Goal: Complete application form

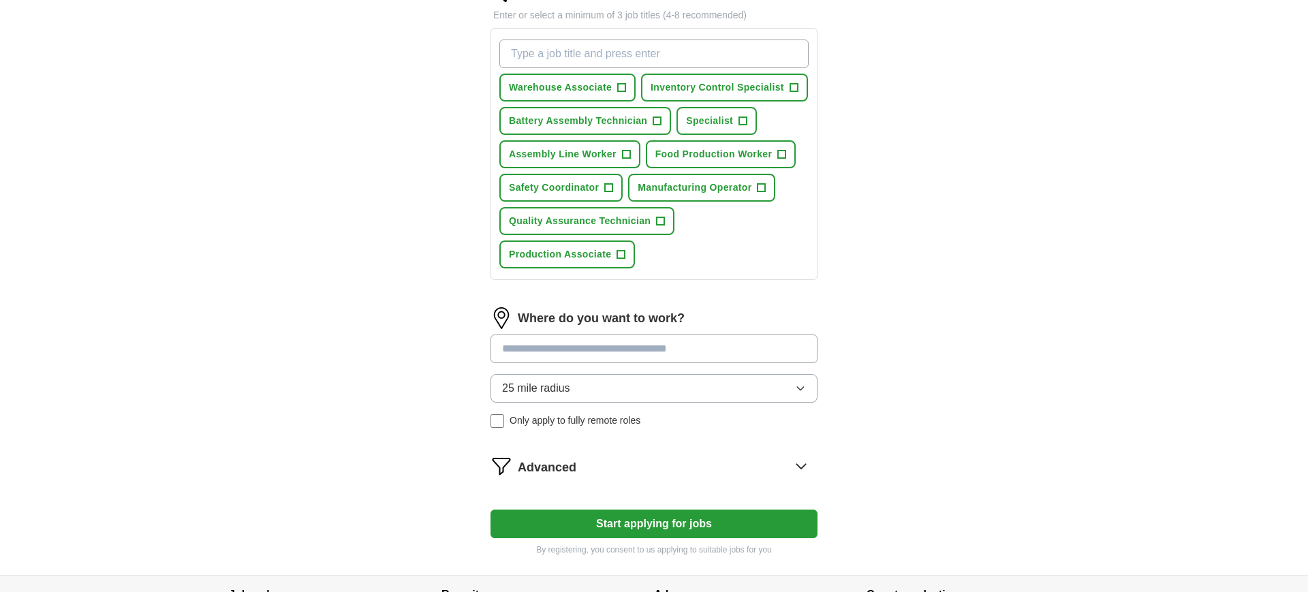
scroll to position [202, 0]
click at [608, 351] on input at bounding box center [653, 348] width 327 height 29
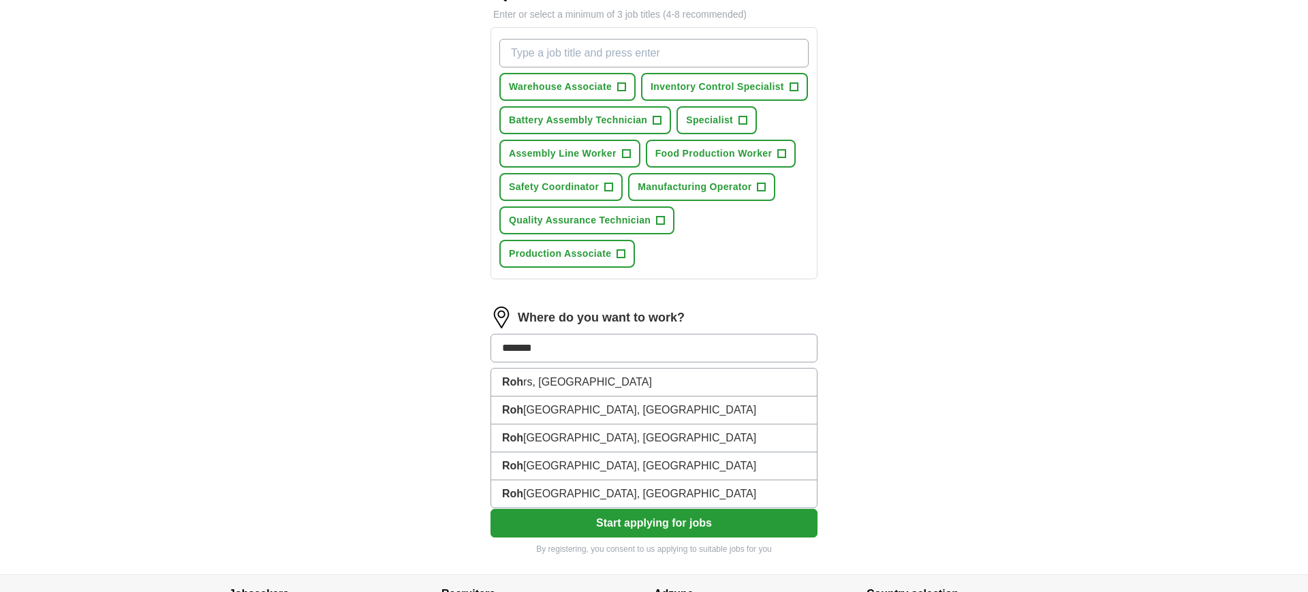
type input "*******"
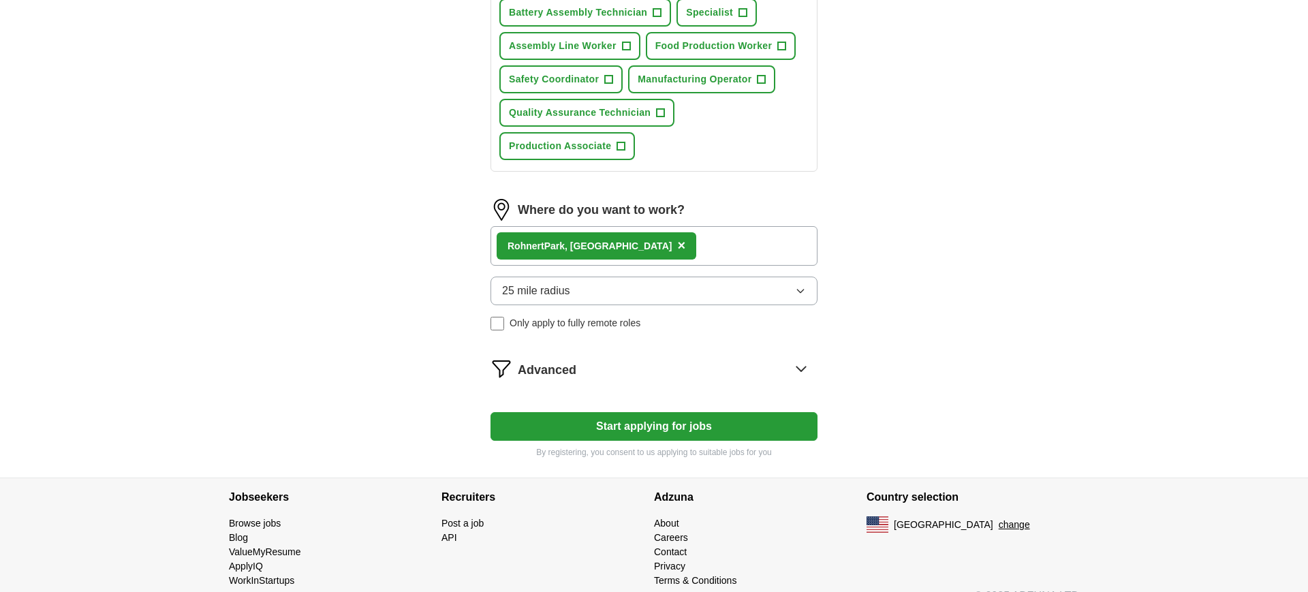
scroll to position [317, 0]
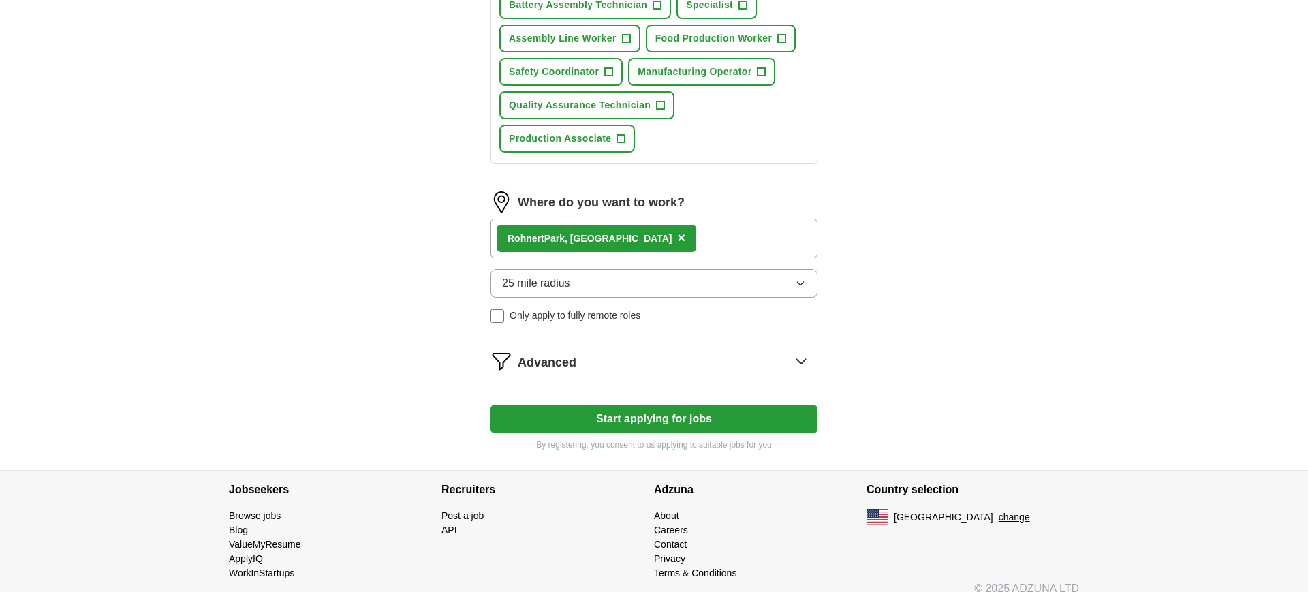
click at [676, 279] on button "25 mile radius" at bounding box center [653, 283] width 327 height 29
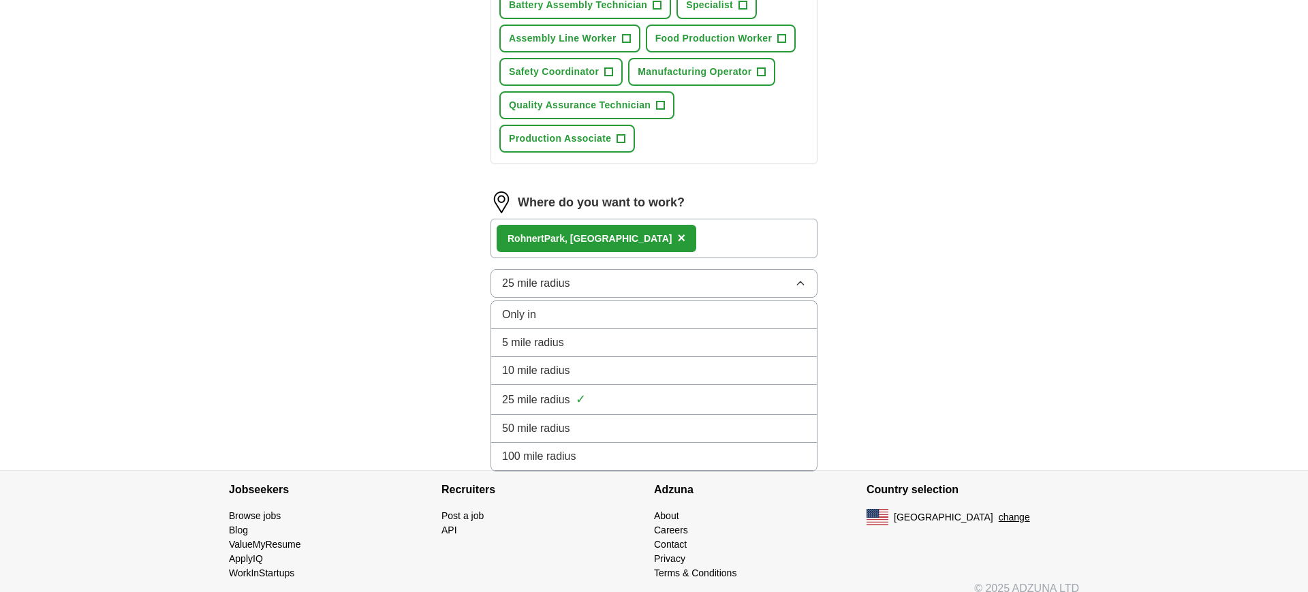
click at [396, 364] on div "ApplyIQ Let ApplyIQ do the hard work of searching and applying for jobs. Just t…" at bounding box center [654, 97] width 872 height 746
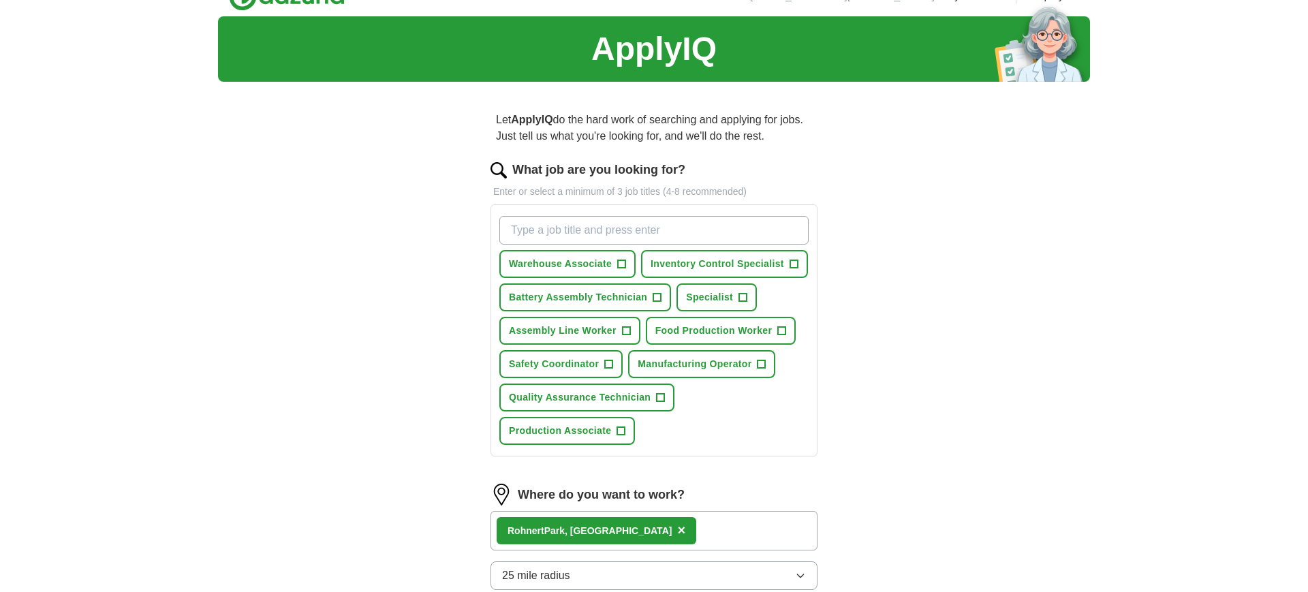
scroll to position [27, 0]
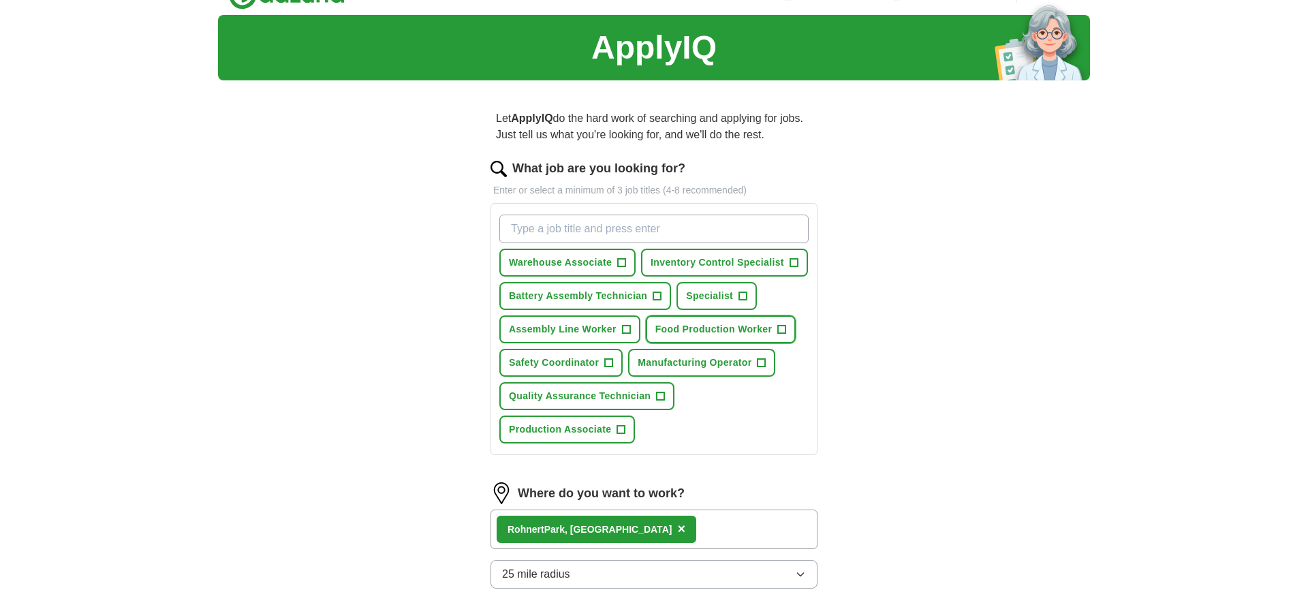
click at [742, 330] on span "Food Production Worker" at bounding box center [713, 329] width 117 height 14
click at [692, 367] on span "Manufacturing Operator" at bounding box center [694, 363] width 114 height 14
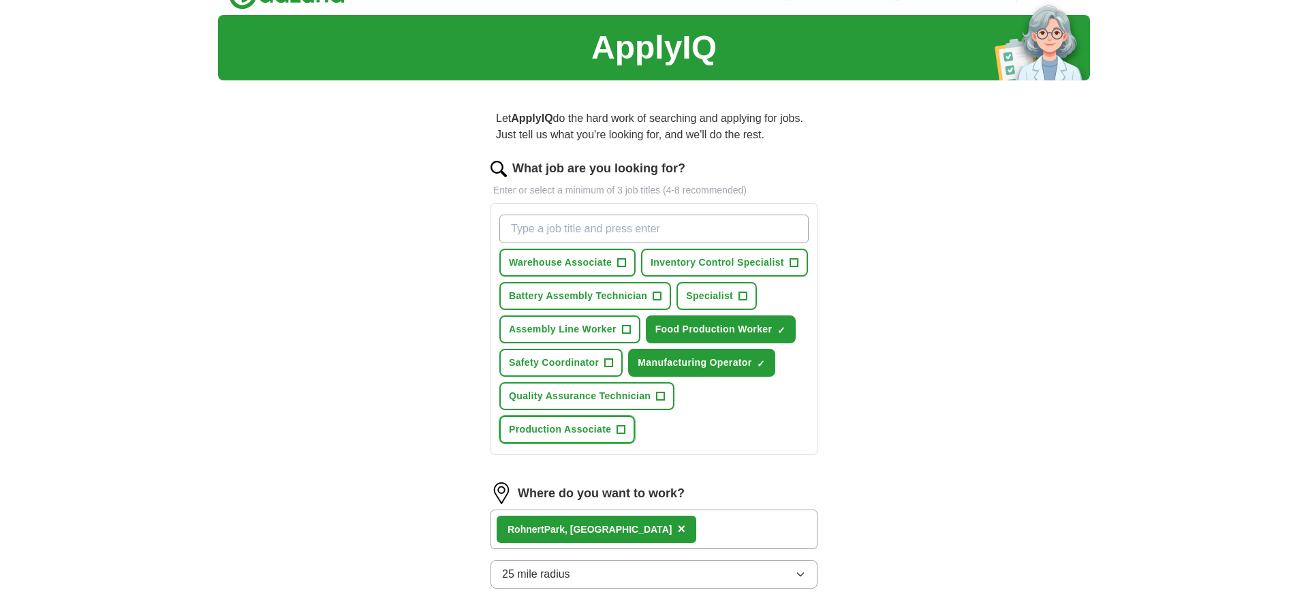
click at [569, 432] on span "Production Associate" at bounding box center [560, 429] width 102 height 14
click at [616, 326] on button "Assembly Line Worker +" at bounding box center [569, 329] width 141 height 28
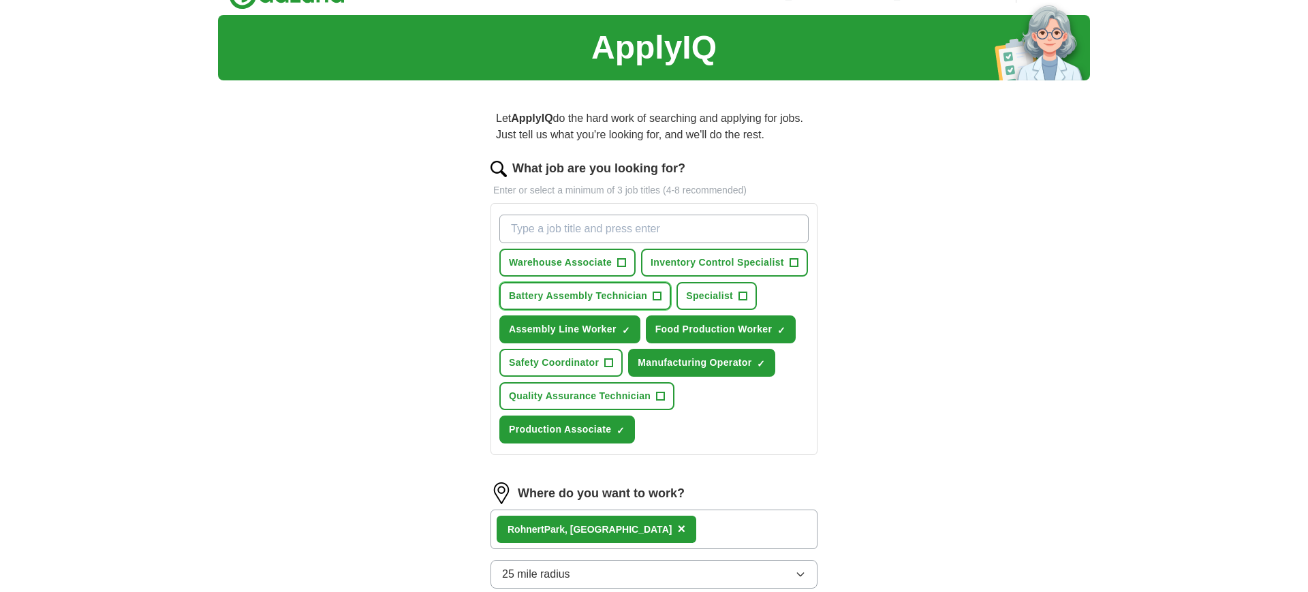
click at [594, 300] on span "Battery Assembly Technician" at bounding box center [578, 296] width 138 height 14
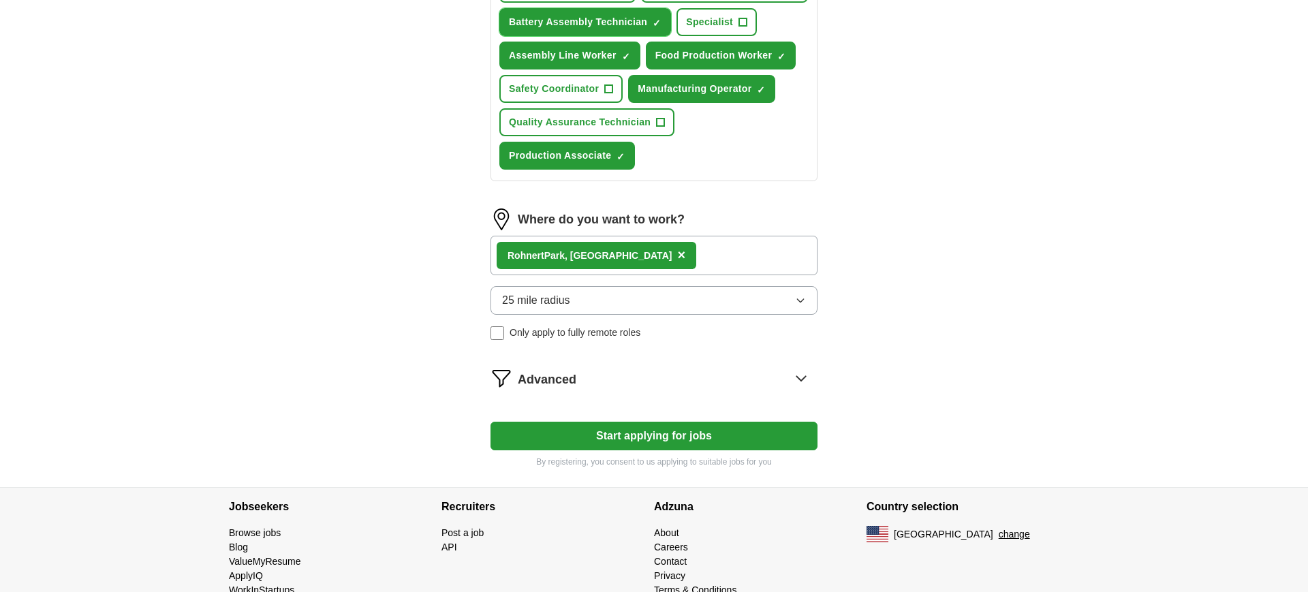
scroll to position [333, 0]
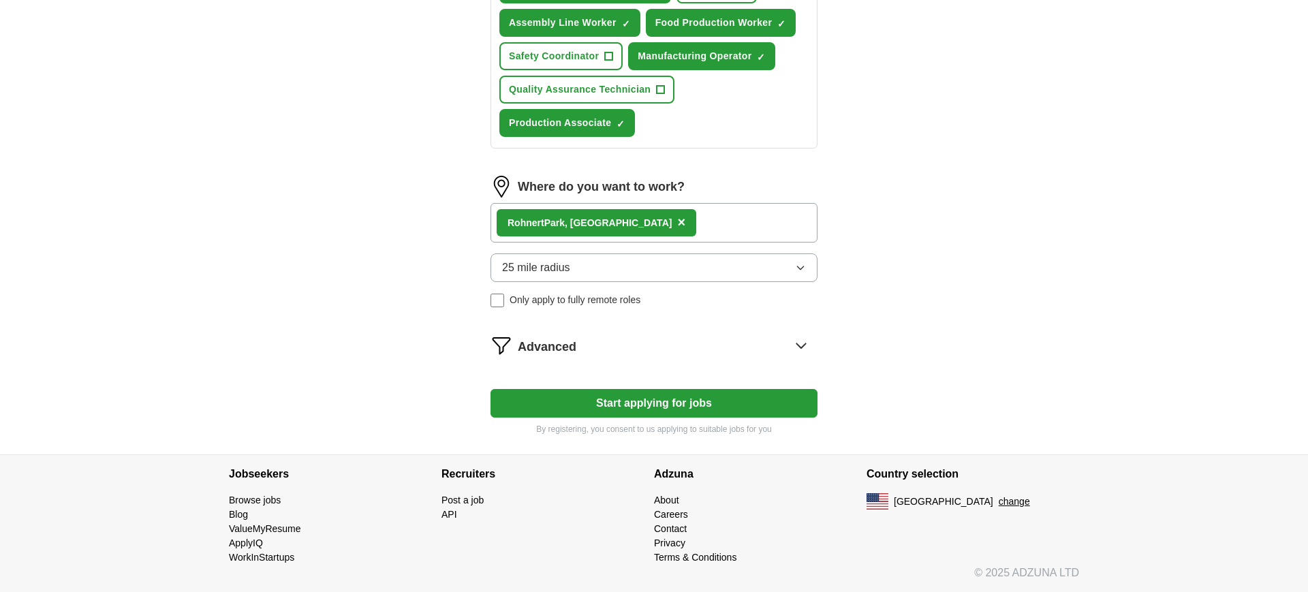
click at [625, 403] on button "Start applying for jobs" at bounding box center [653, 403] width 327 height 29
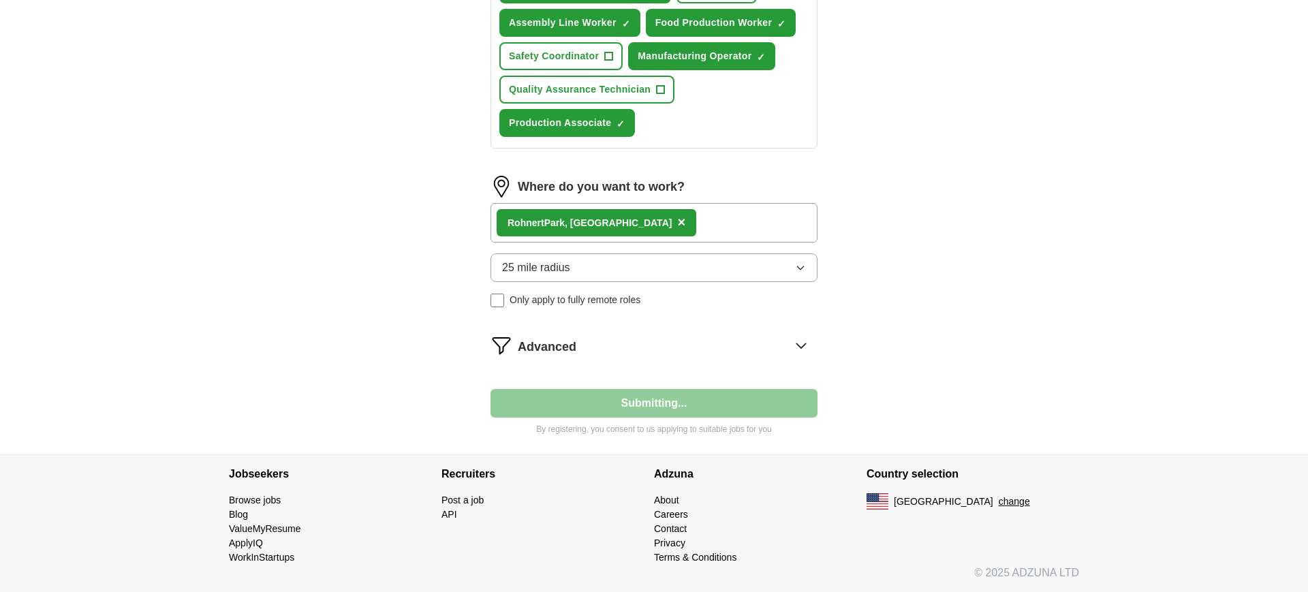
select select "**"
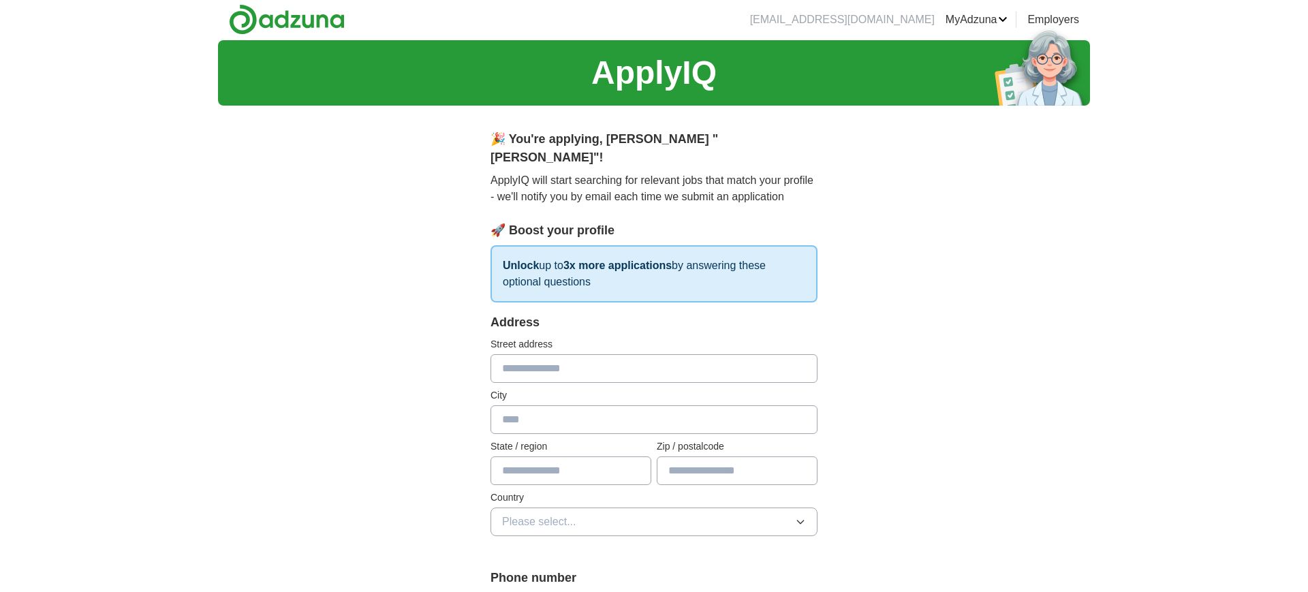
scroll to position [0, 0]
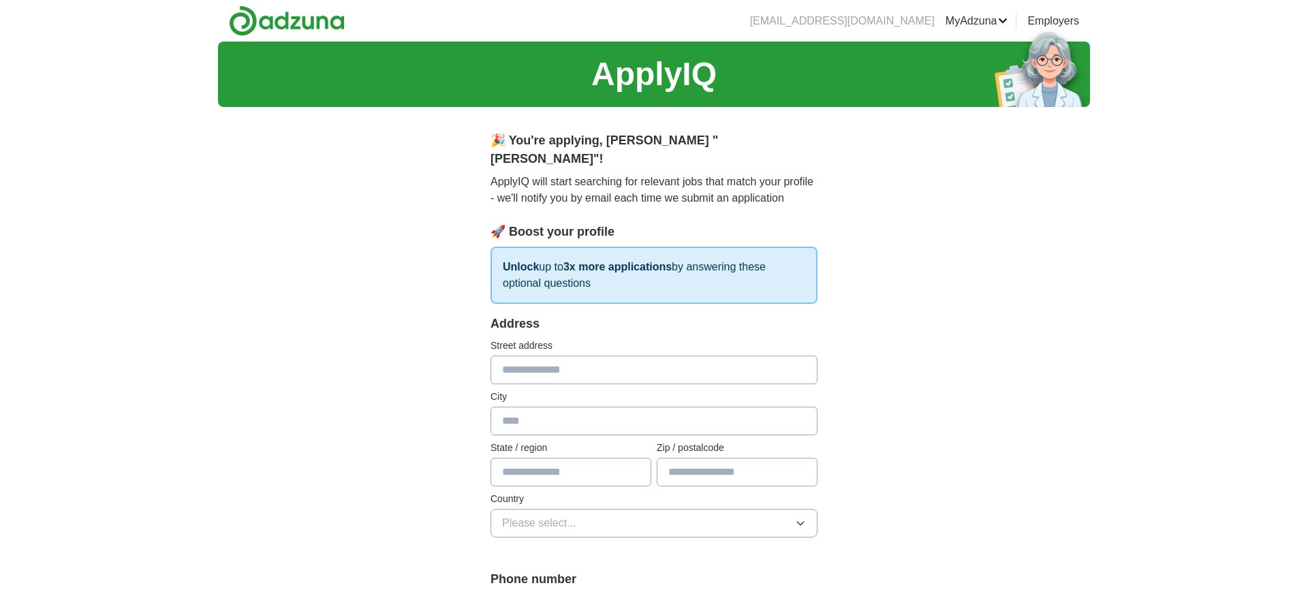
click at [570, 356] on input "text" at bounding box center [653, 370] width 327 height 29
type input "**********"
type input "********"
type input "**********"
type input "*****"
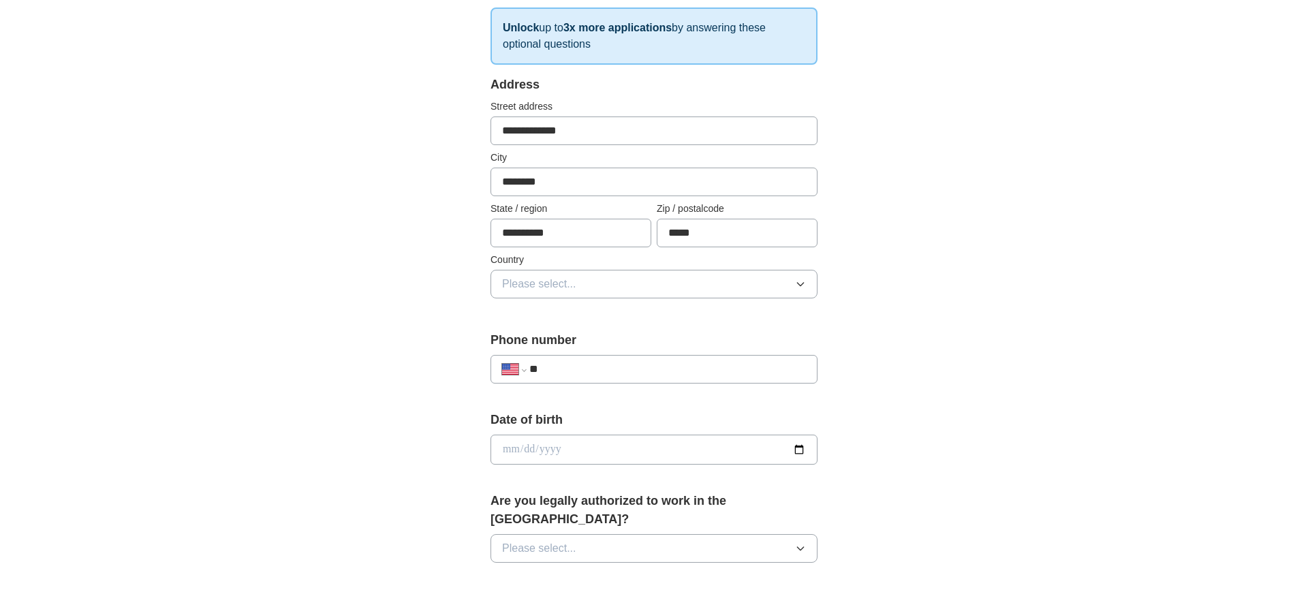
scroll to position [284, 0]
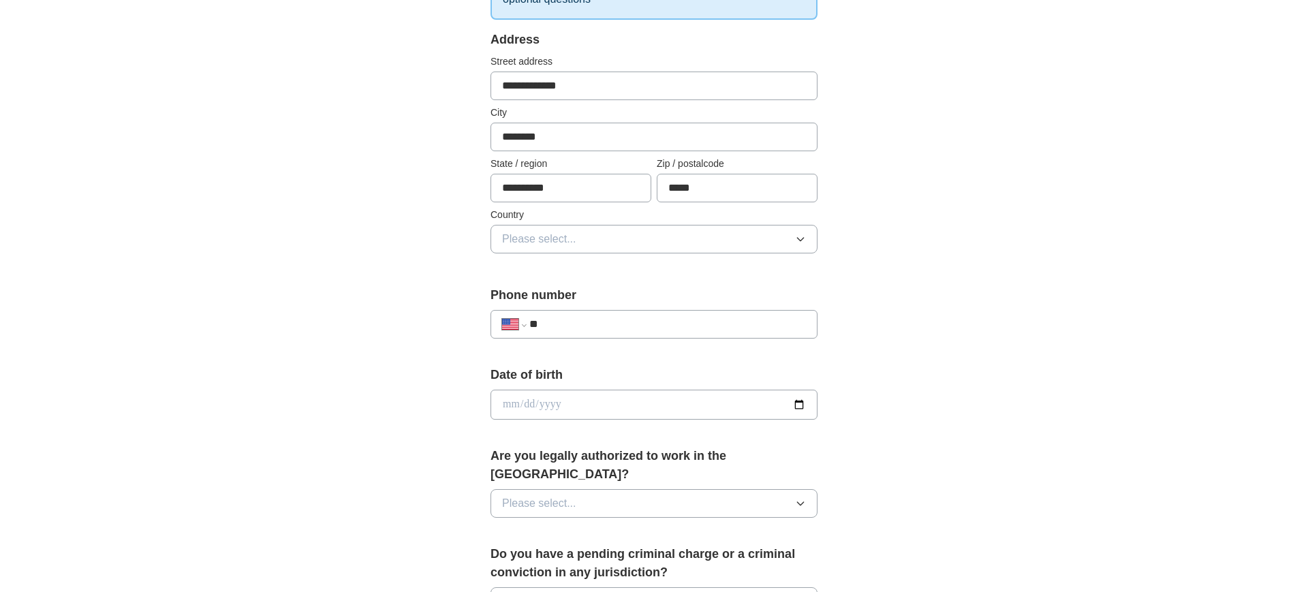
click at [579, 225] on button "Please select..." at bounding box center [653, 239] width 327 height 29
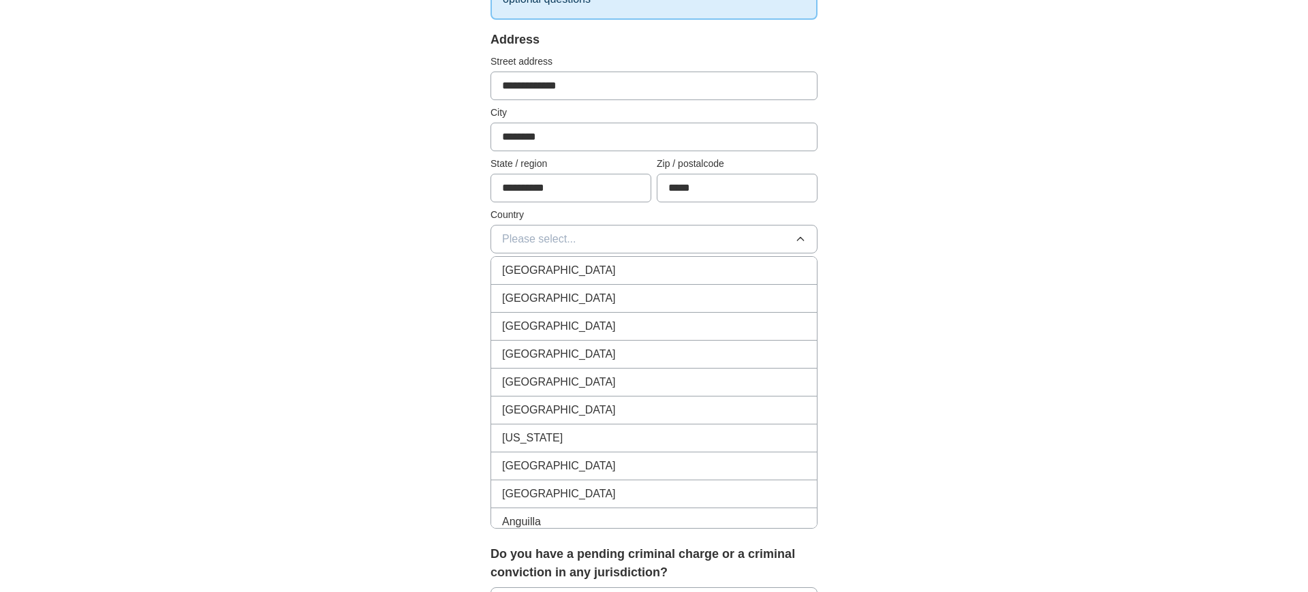
click at [582, 290] on div "[GEOGRAPHIC_DATA]" at bounding box center [654, 298] width 304 height 16
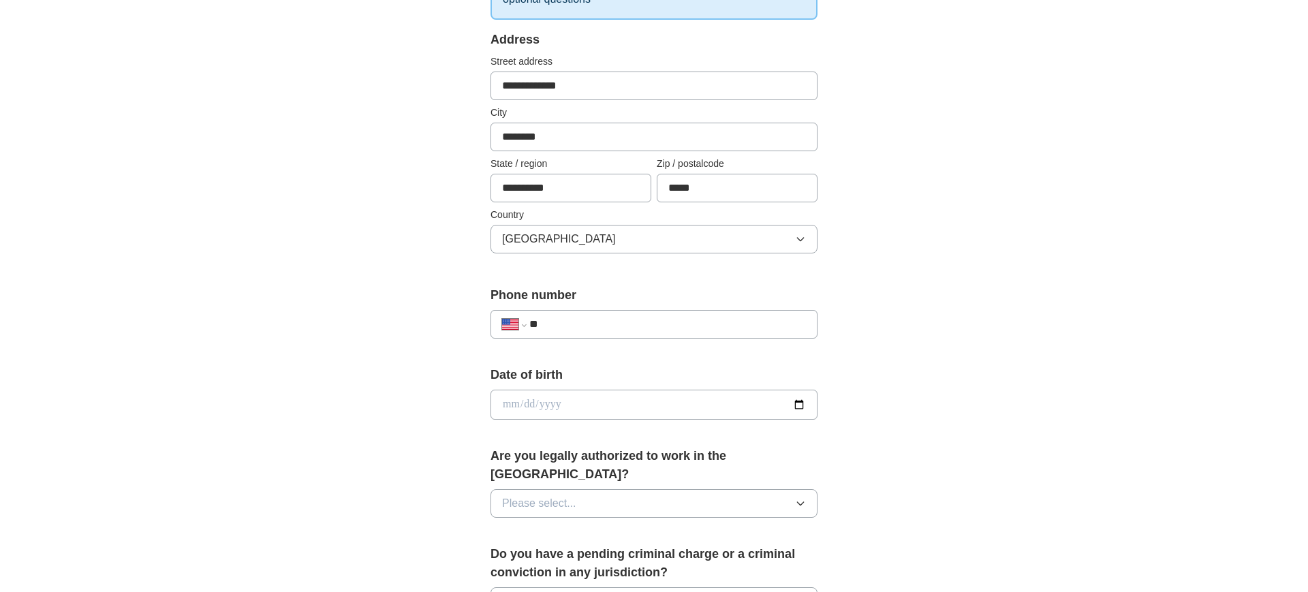
click at [612, 316] on input "**" at bounding box center [667, 324] width 277 height 16
type input "**********"
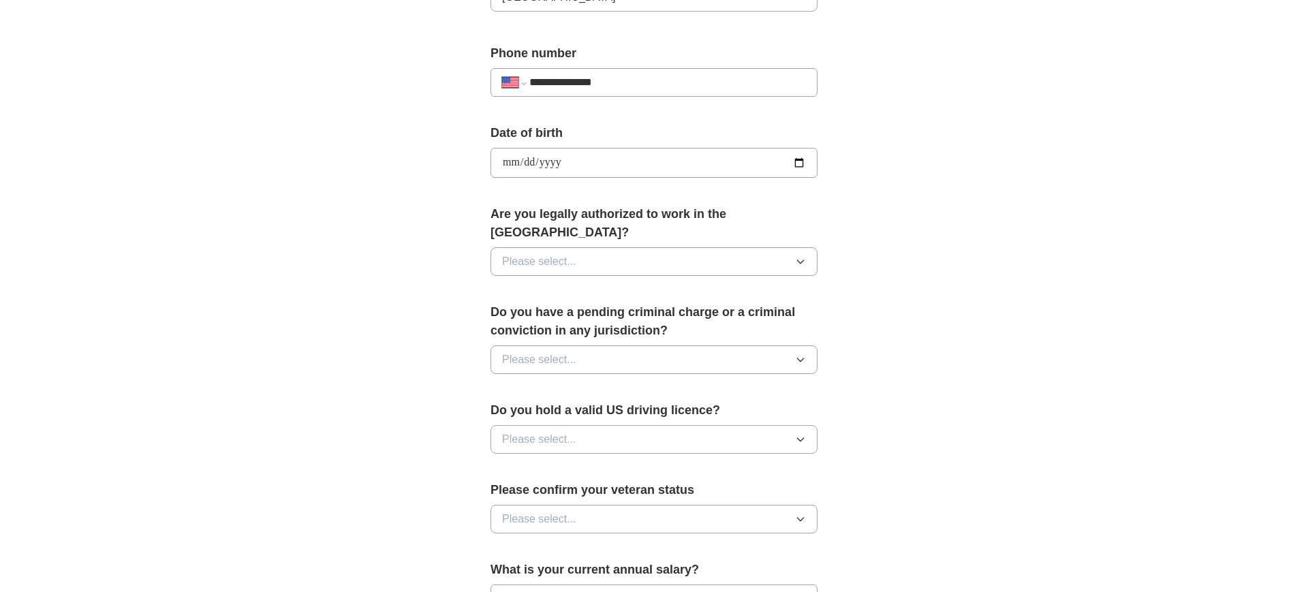
scroll to position [528, 0]
click at [578, 245] on button "Please select..." at bounding box center [653, 259] width 327 height 29
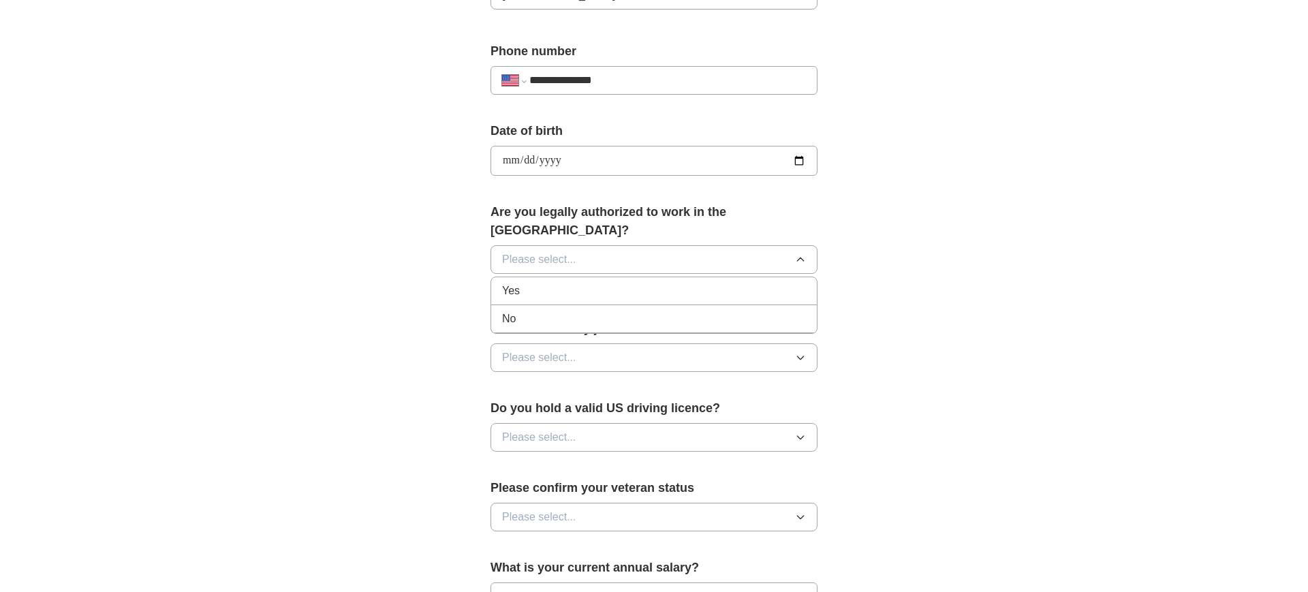
click at [554, 283] on div "Yes" at bounding box center [654, 291] width 304 height 16
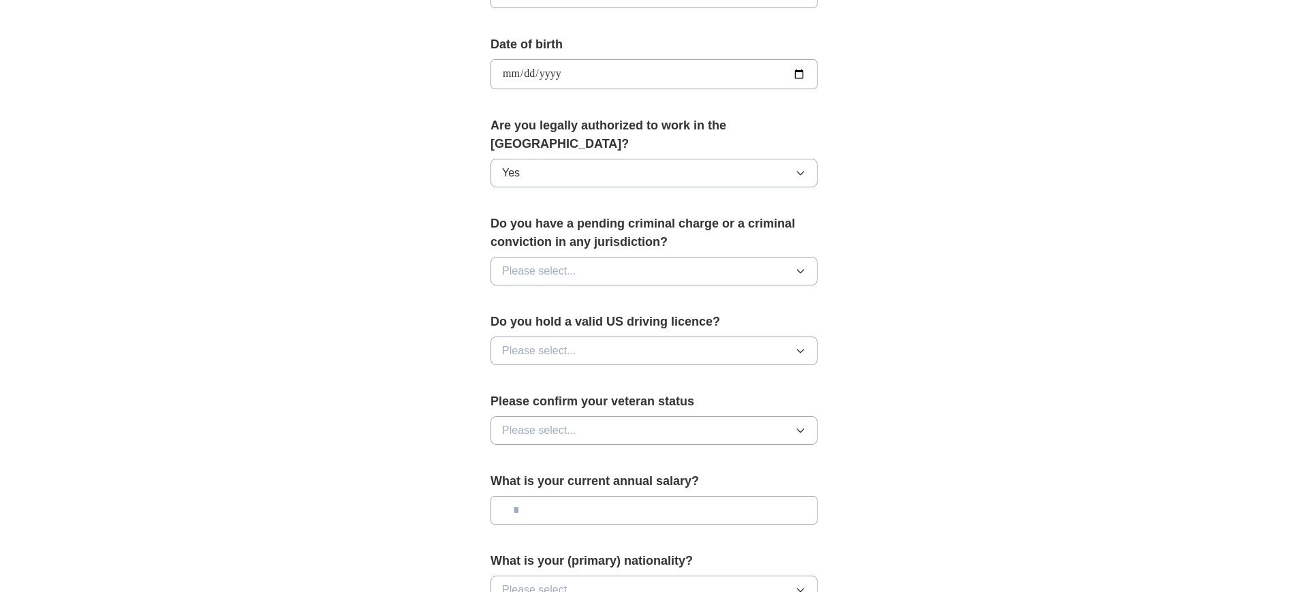
scroll to position [616, 0]
click at [608, 255] on button "Please select..." at bounding box center [653, 269] width 327 height 29
click at [584, 320] on div "No" at bounding box center [654, 328] width 304 height 16
click at [623, 334] on button "Please select..." at bounding box center [653, 348] width 327 height 29
click at [609, 366] on li "Yes" at bounding box center [654, 380] width 326 height 28
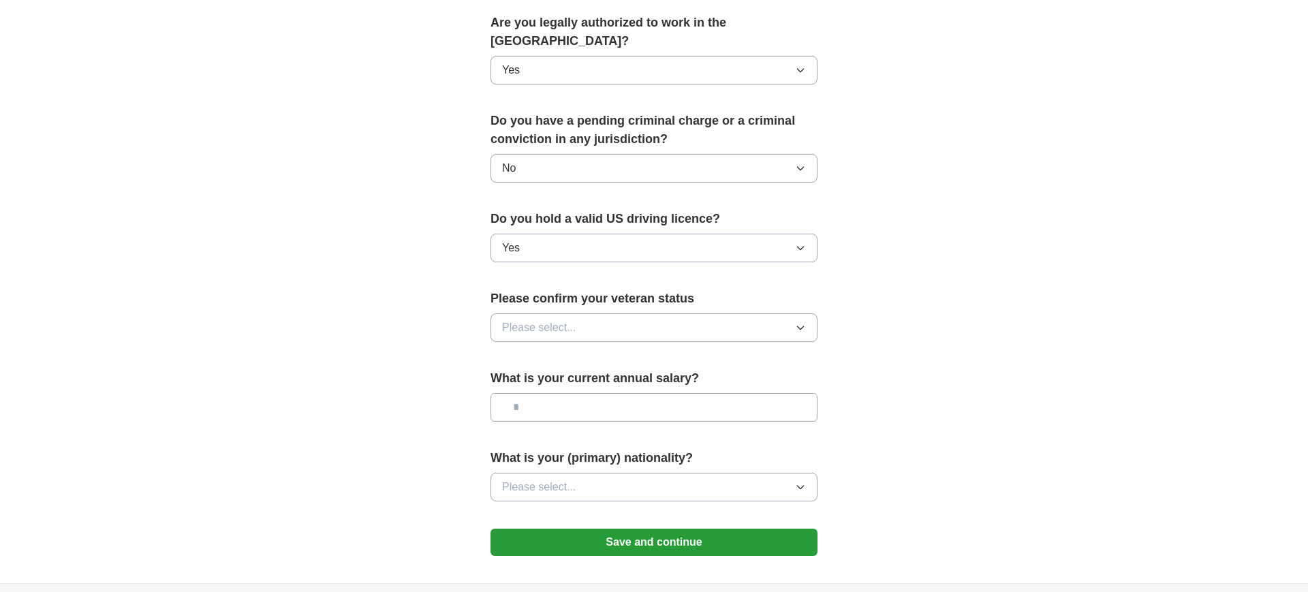
scroll to position [744, 0]
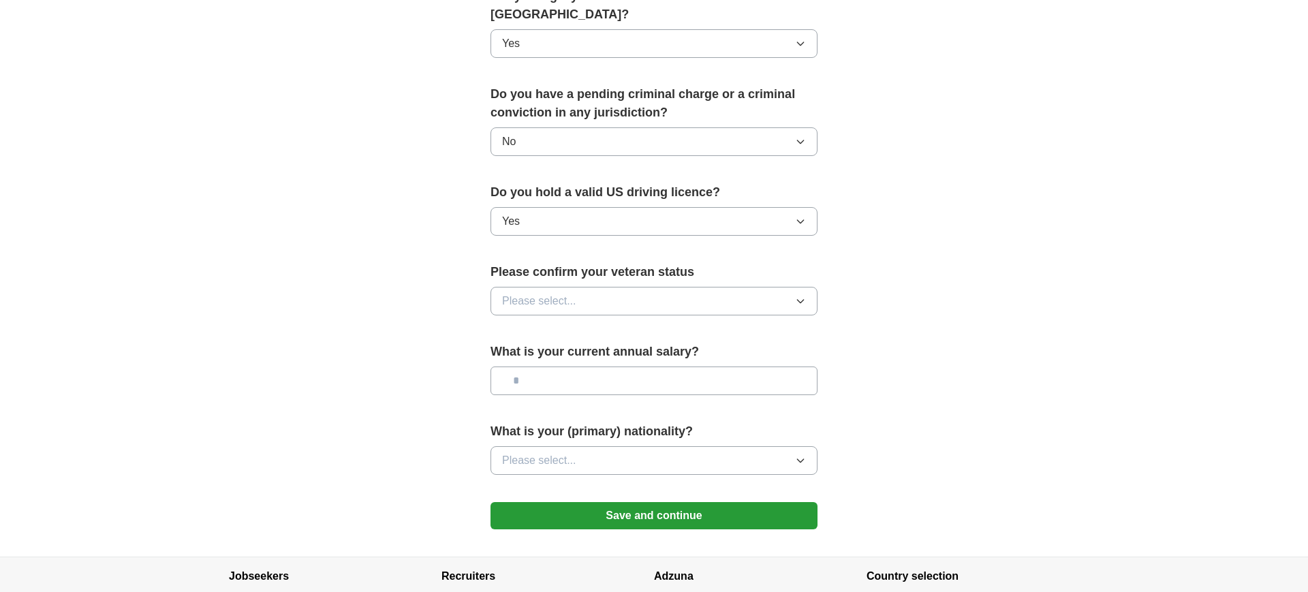
click at [618, 287] on button "Please select..." at bounding box center [653, 301] width 327 height 29
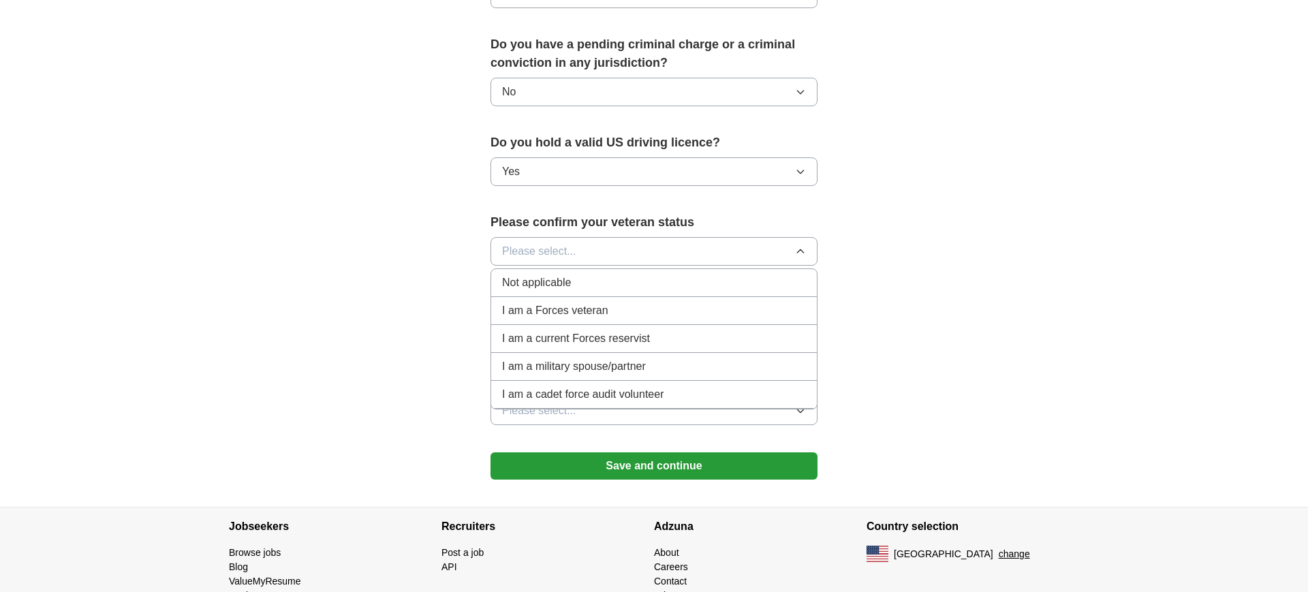
scroll to position [808, 0]
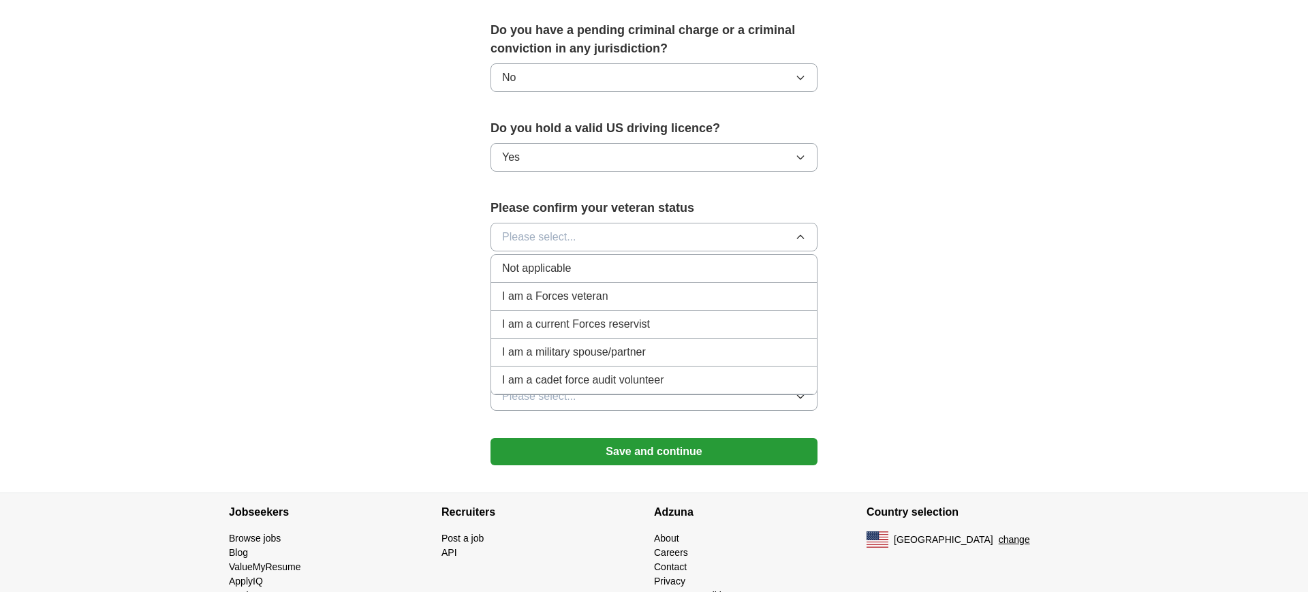
click at [577, 260] on div "Not applicable" at bounding box center [654, 268] width 304 height 16
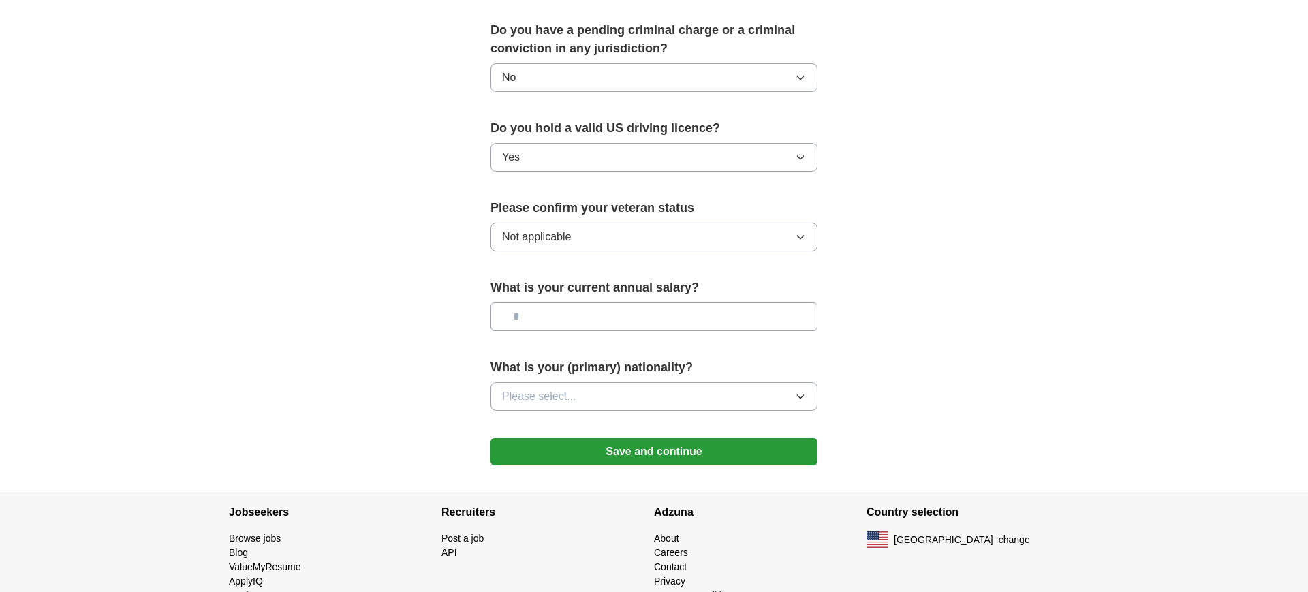
click at [610, 302] on input "text" at bounding box center [653, 316] width 327 height 29
type input "**"
click at [625, 382] on button "Please select..." at bounding box center [653, 396] width 327 height 29
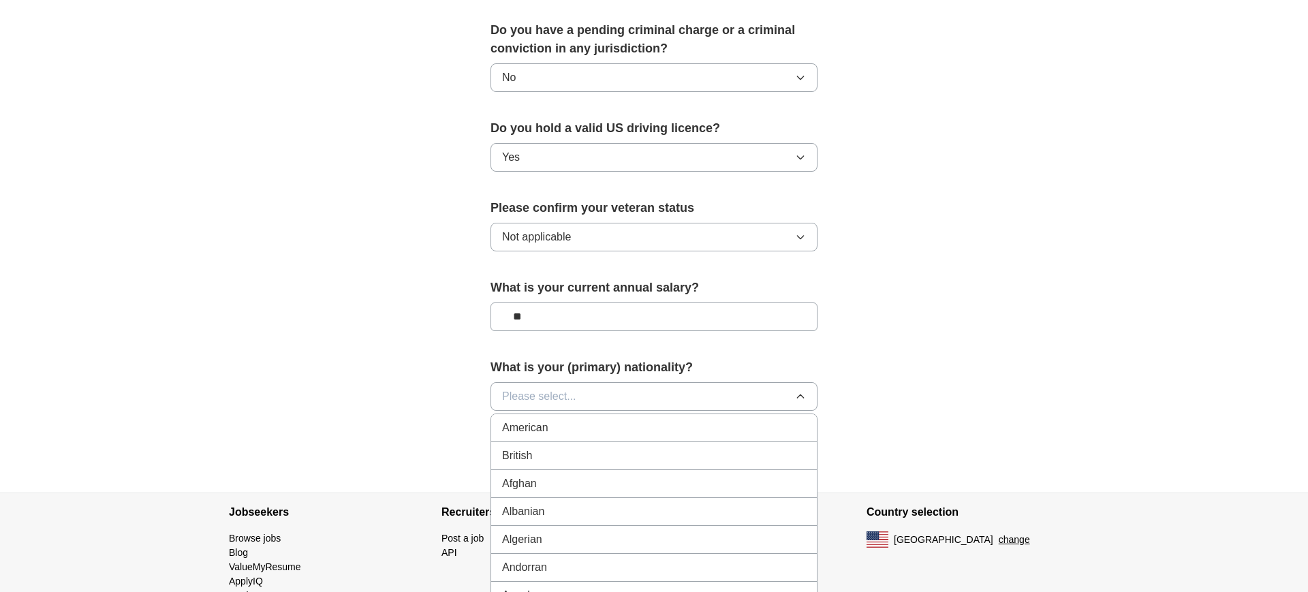
click at [576, 420] on div "American" at bounding box center [654, 428] width 304 height 16
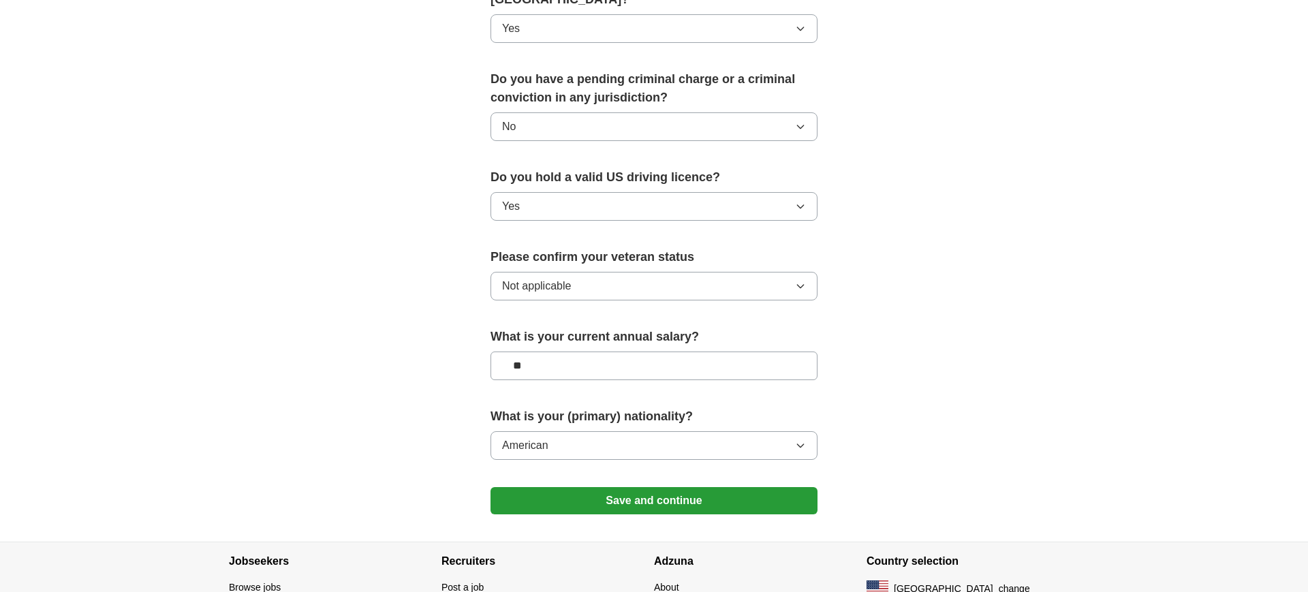
scroll to position [757, 0]
click at [647, 114] on button "No" at bounding box center [653, 128] width 327 height 29
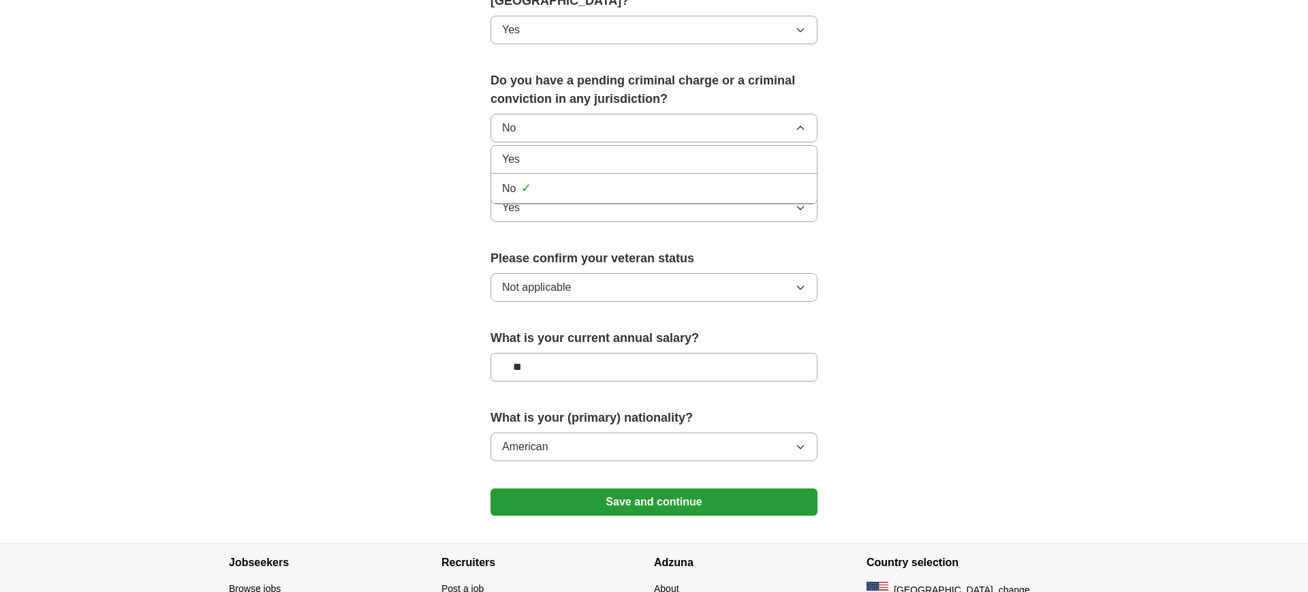
click at [552, 151] on div "Yes" at bounding box center [654, 159] width 304 height 16
click at [684, 488] on button "Save and continue" at bounding box center [653, 501] width 327 height 27
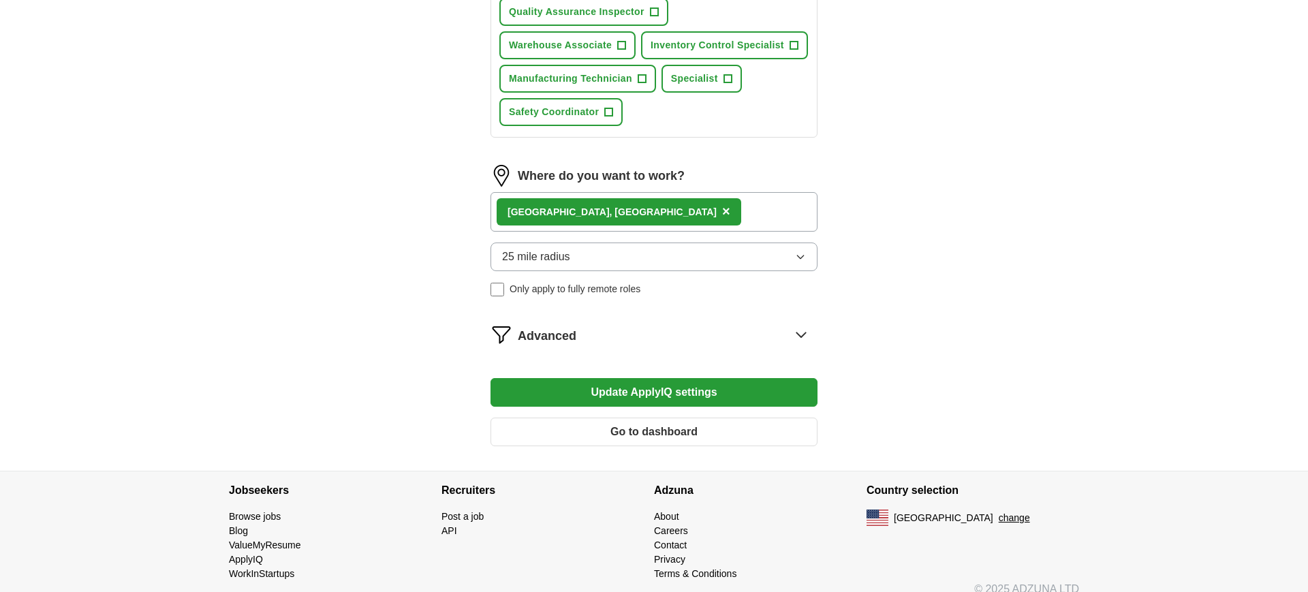
scroll to position [652, 0]
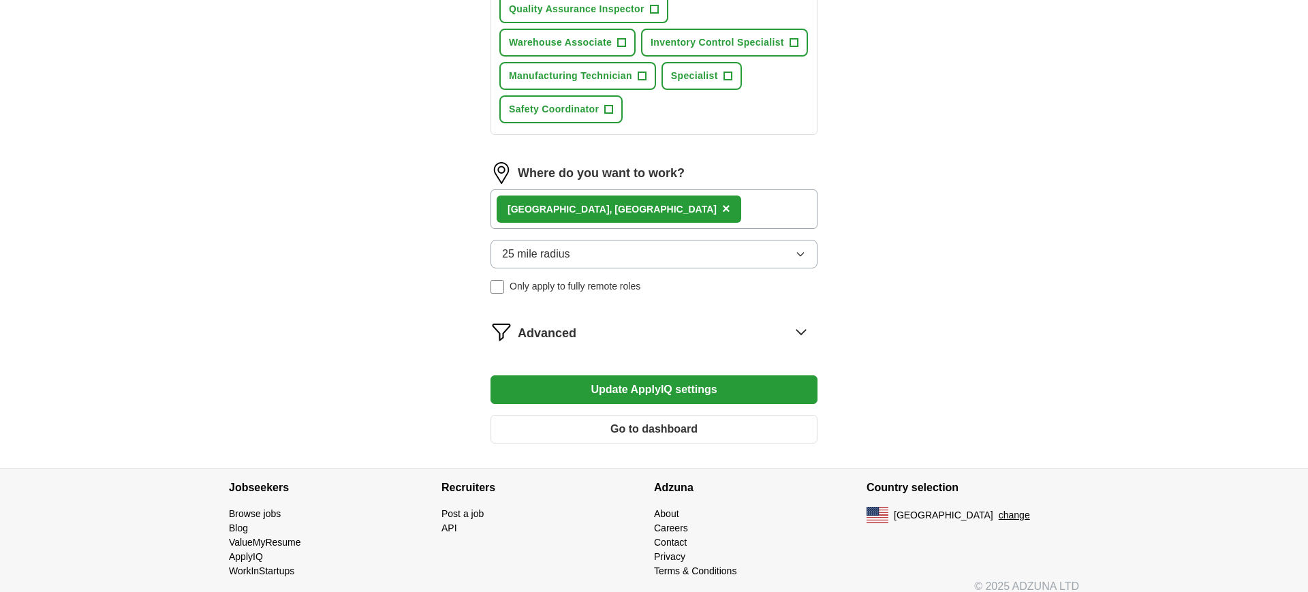
click at [798, 330] on icon at bounding box center [801, 332] width 22 height 22
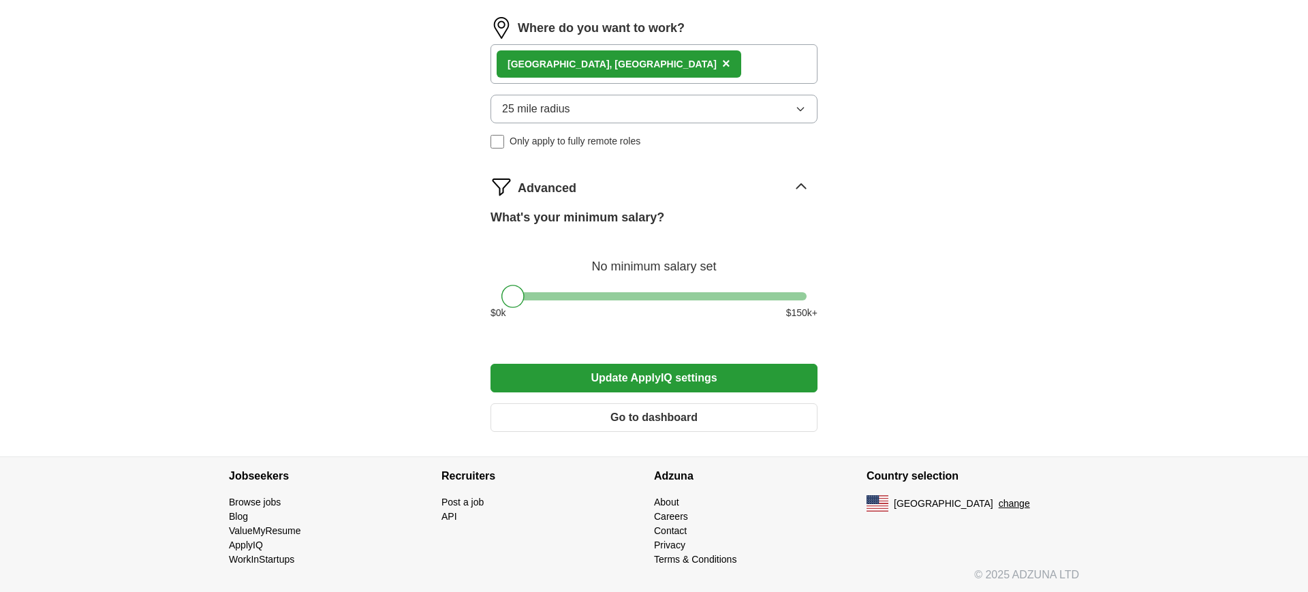
scroll to position [799, 0]
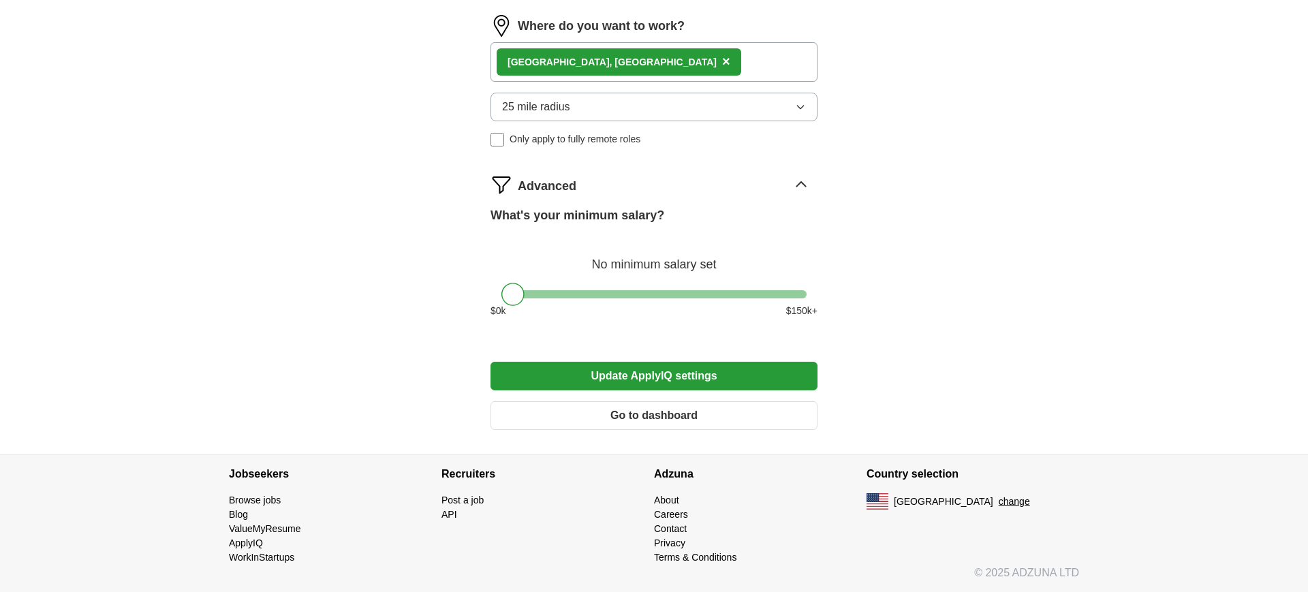
click at [571, 295] on div at bounding box center [653, 294] width 305 height 8
drag, startPoint x: 568, startPoint y: 295, endPoint x: 549, endPoint y: 296, distance: 19.1
click at [549, 296] on div at bounding box center [550, 294] width 23 height 23
click at [618, 370] on button "Update ApplyIQ settings" at bounding box center [653, 376] width 327 height 29
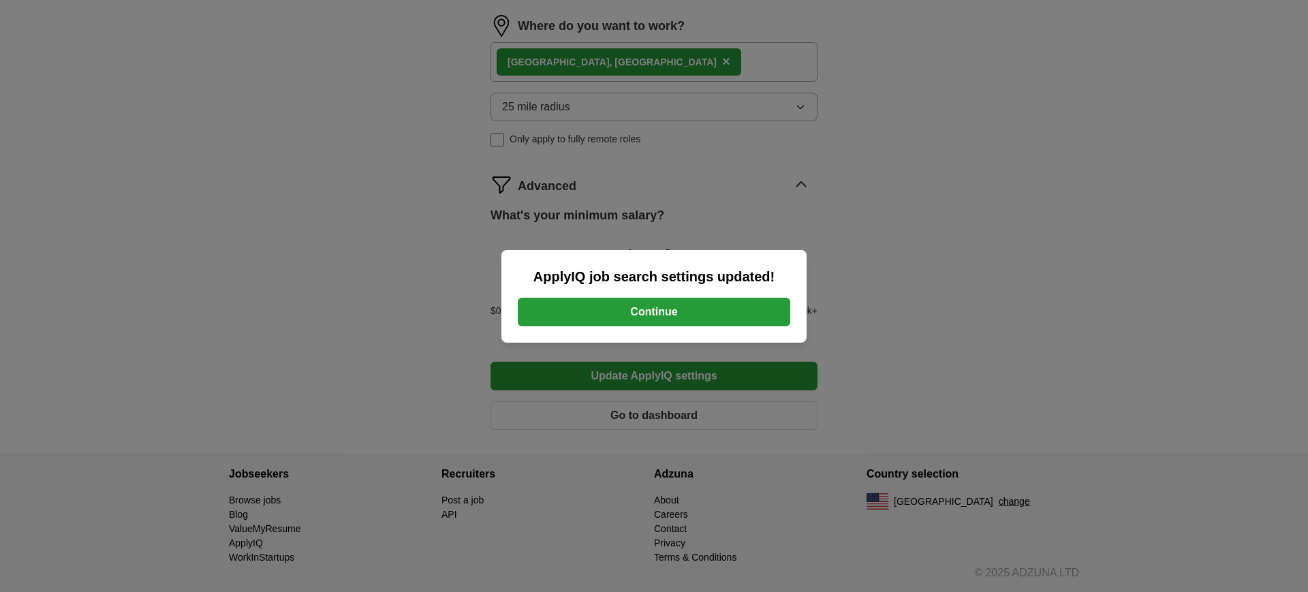
click at [654, 306] on button "Continue" at bounding box center [654, 312] width 272 height 29
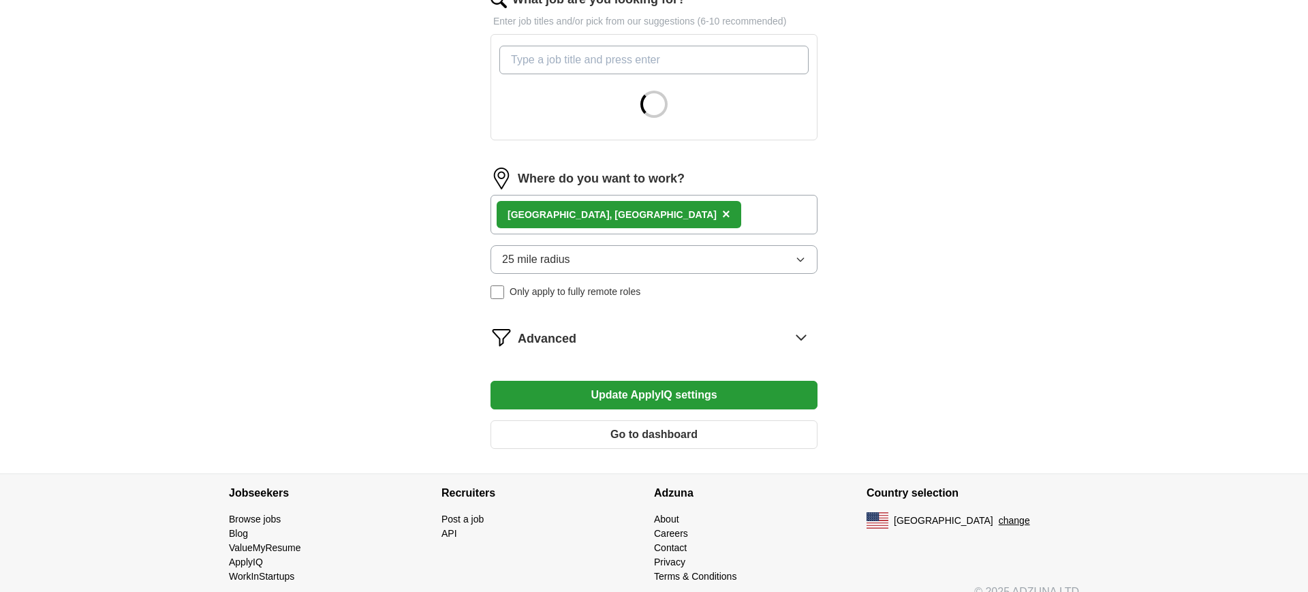
scroll to position [469, 0]
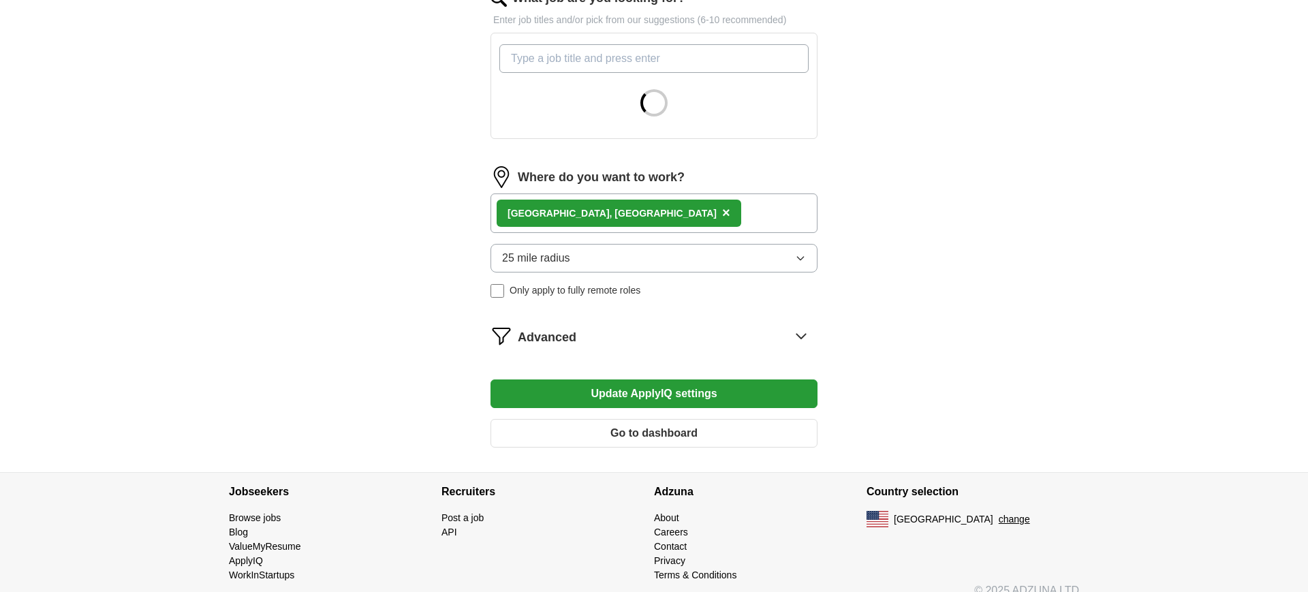
click at [729, 214] on div "Rohnert Park, CA ×" at bounding box center [653, 213] width 327 height 40
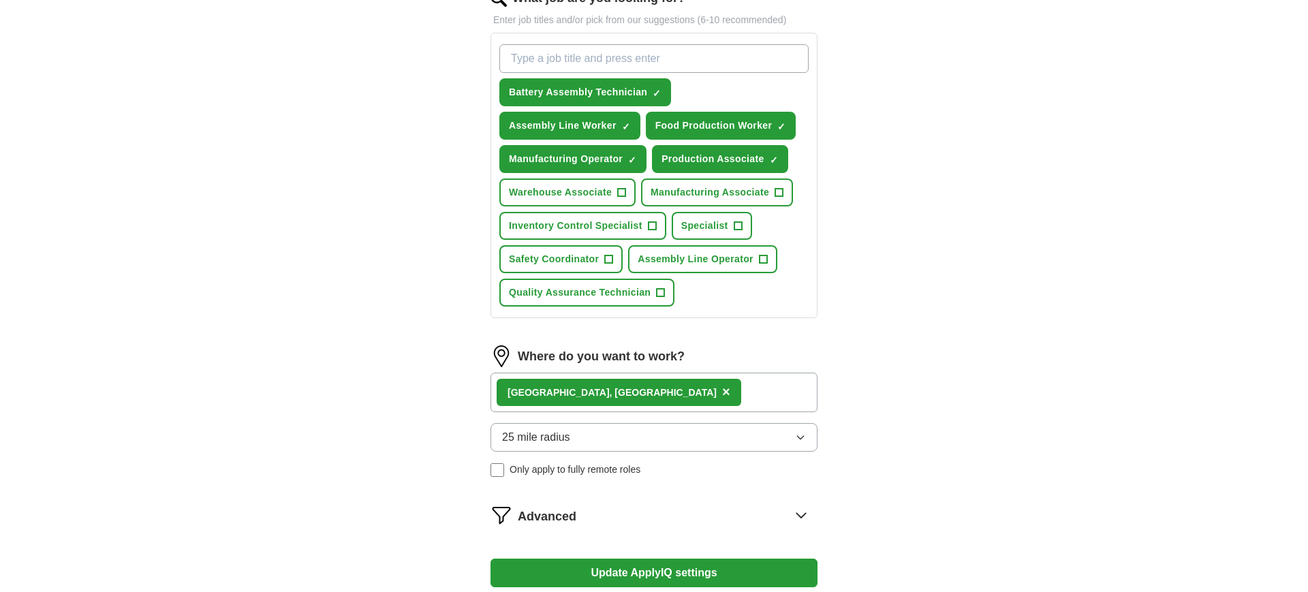
click at [649, 392] on div "Rohnert Park, CA ×" at bounding box center [653, 393] width 327 height 40
click at [522, 394] on div "Rohnert Park, CA" at bounding box center [611, 392] width 209 height 14
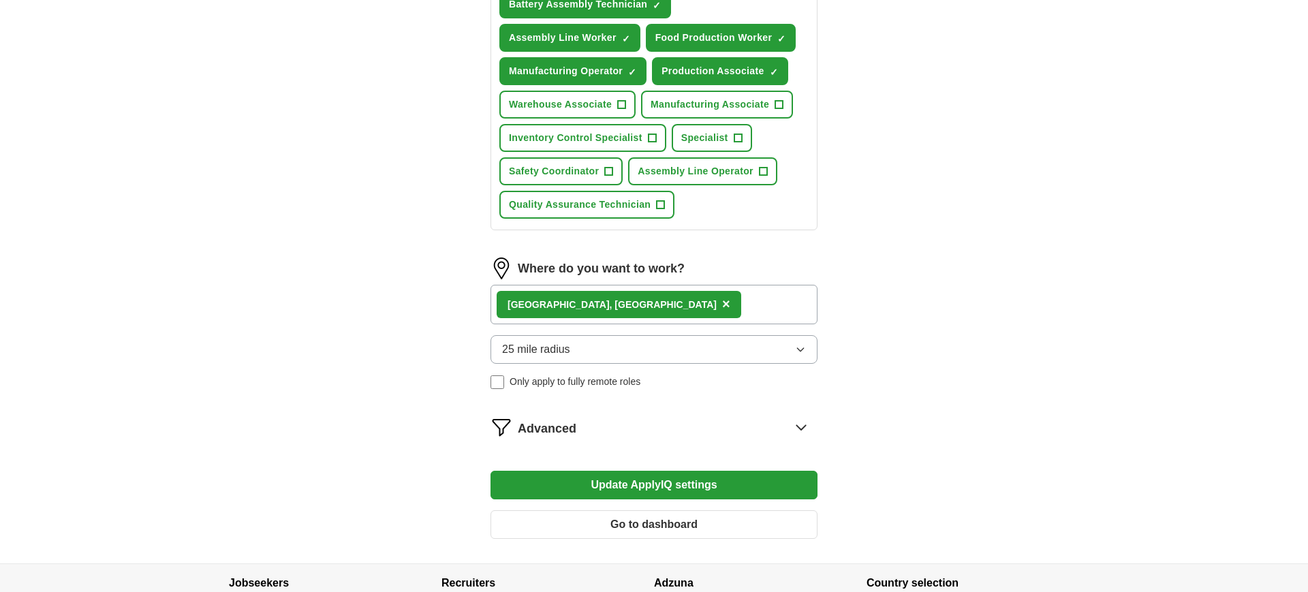
scroll to position [557, 0]
click at [686, 529] on button "Go to dashboard" at bounding box center [653, 523] width 327 height 29
